Goal: Task Accomplishment & Management: Use online tool/utility

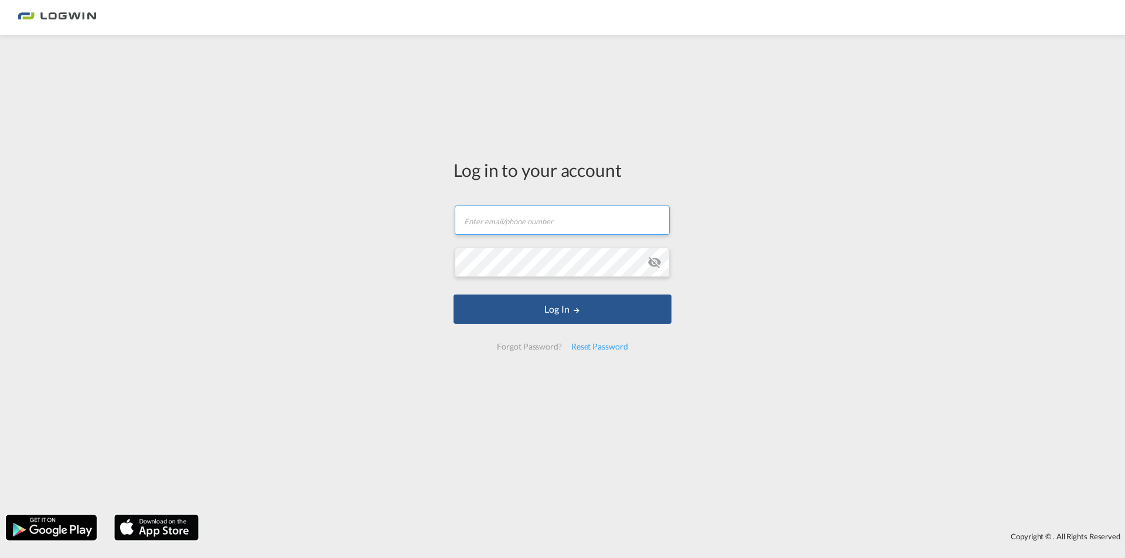
click at [620, 226] on input "text" at bounding box center [562, 220] width 215 height 29
type input "[PERSON_NAME][EMAIL_ADDRESS][PERSON_NAME][DOMAIN_NAME]"
click at [453, 295] on button "Log In" at bounding box center [562, 309] width 218 height 29
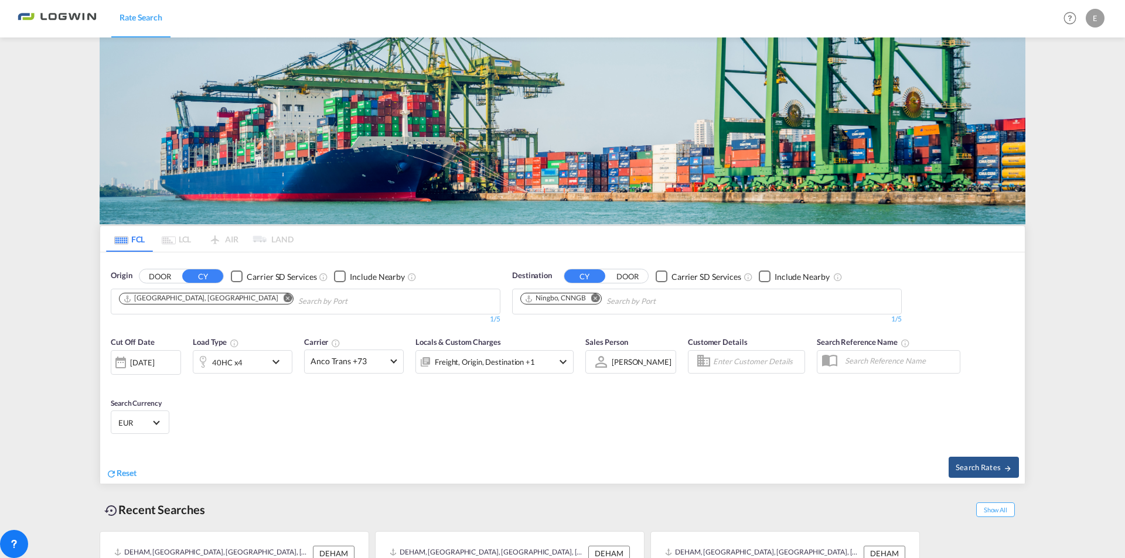
click at [593, 294] on md-icon "Remove" at bounding box center [595, 298] width 9 height 9
click at [593, 292] on input "Chips input." at bounding box center [575, 301] width 111 height 19
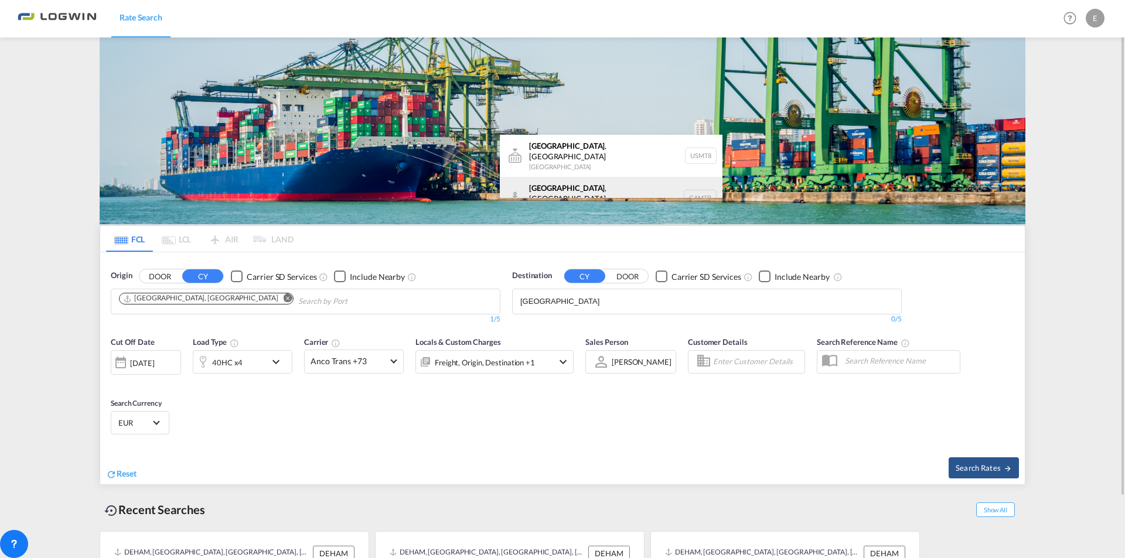
type input "[GEOGRAPHIC_DATA]"
click at [548, 177] on div "[GEOGRAPHIC_DATA] , [GEOGRAPHIC_DATA] [GEOGRAPHIC_DATA] CAMTR" at bounding box center [611, 198] width 223 height 42
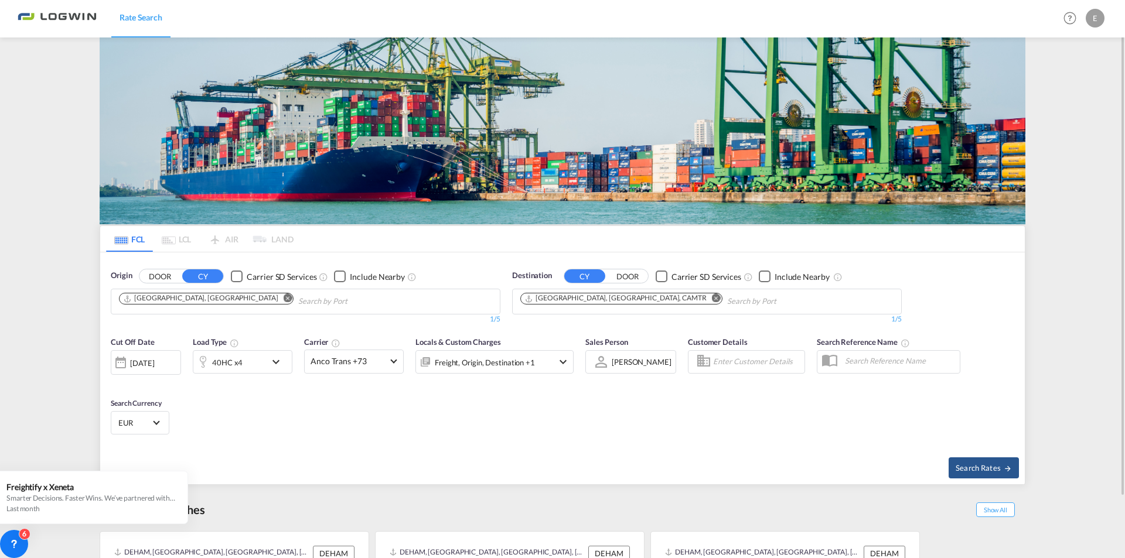
click at [278, 361] on md-icon "icon-chevron-down" at bounding box center [279, 362] width 20 height 14
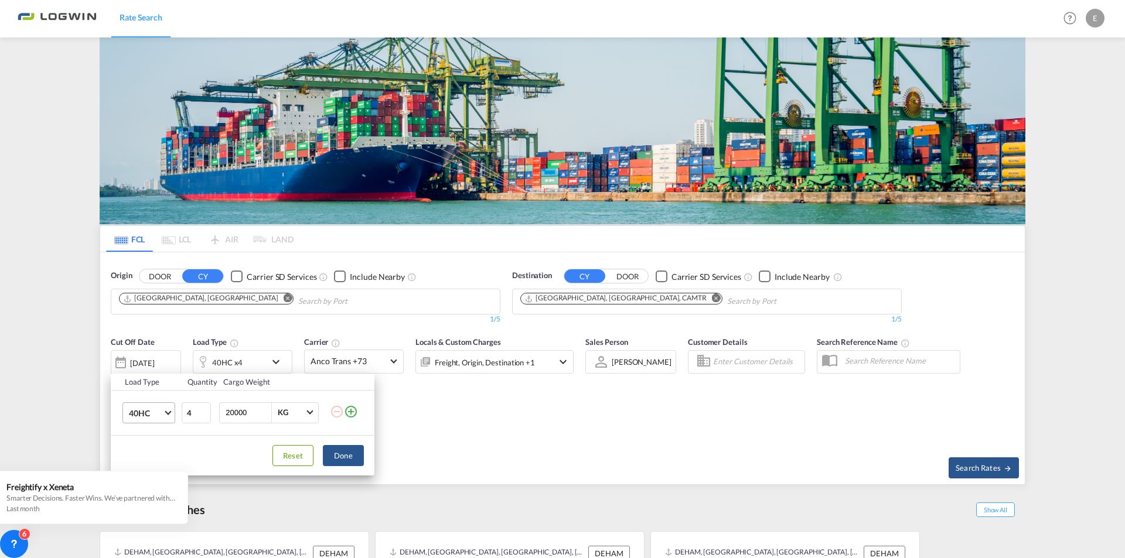
click at [170, 415] on md-select-value "40HC" at bounding box center [151, 413] width 47 height 20
click at [146, 381] on div "40GP" at bounding box center [139, 385] width 21 height 12
click at [250, 409] on input "20000" at bounding box center [247, 413] width 47 height 20
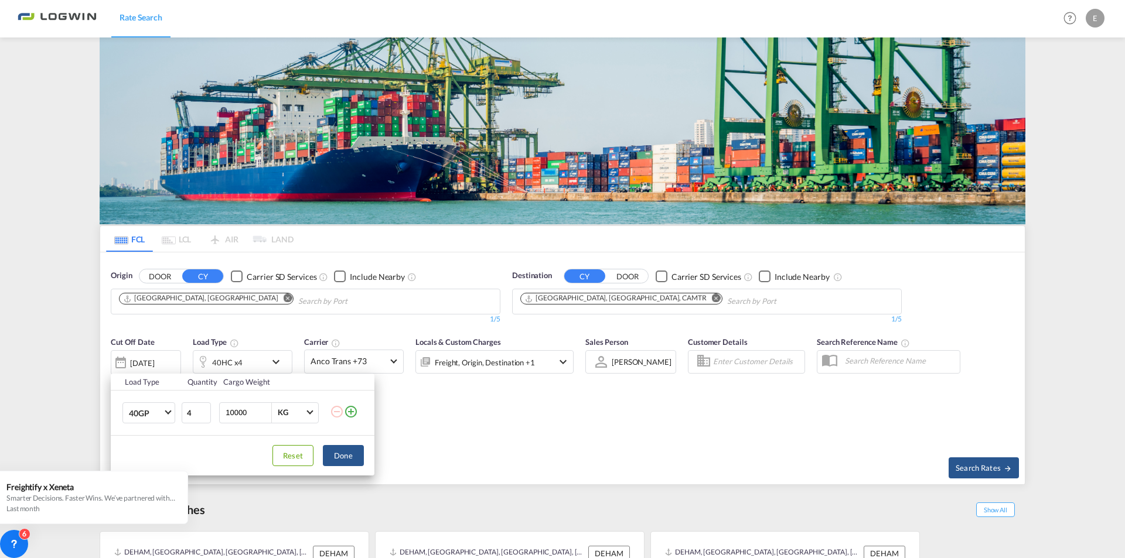
type input "10000"
click at [194, 409] on input "4" at bounding box center [196, 412] width 29 height 21
type input "1"
click at [340, 458] on button "Done" at bounding box center [343, 455] width 41 height 21
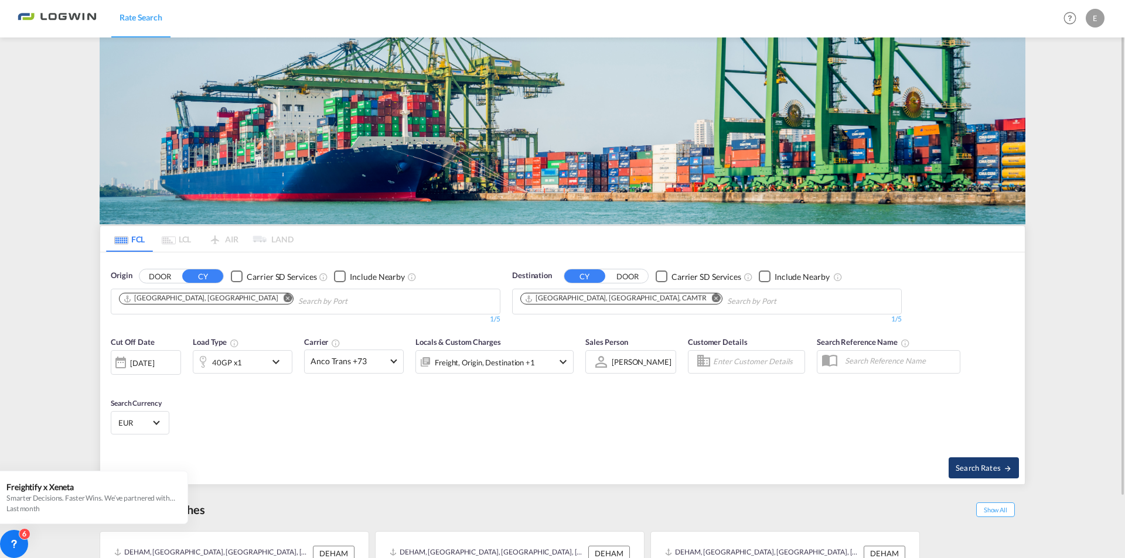
click at [1010, 466] on md-icon "icon-arrow-right" at bounding box center [1007, 469] width 8 height 8
type input "DEHAM to CAMTR / [DATE]"
